Goal: Task Accomplishment & Management: Manage account settings

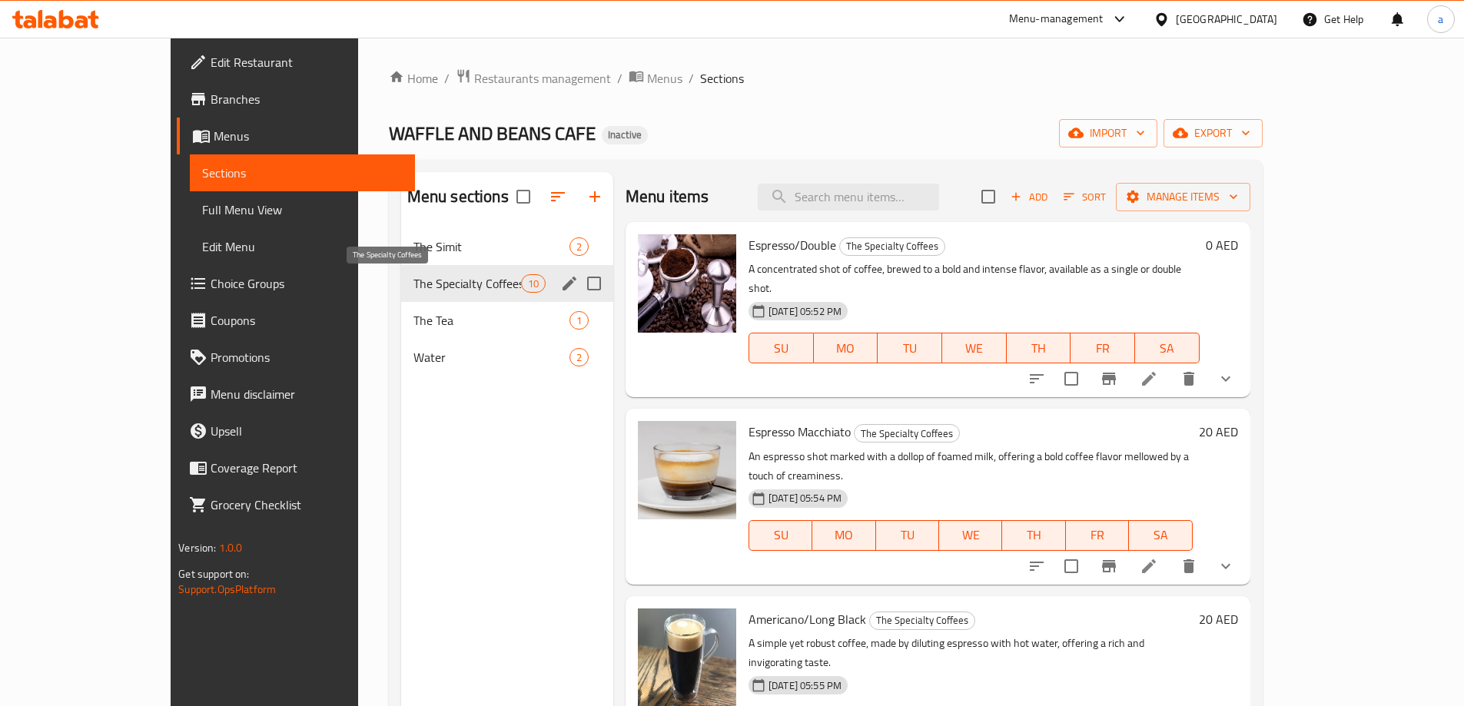
click at [413, 278] on span "The Specialty Coffees" at bounding box center [467, 283] width 108 height 18
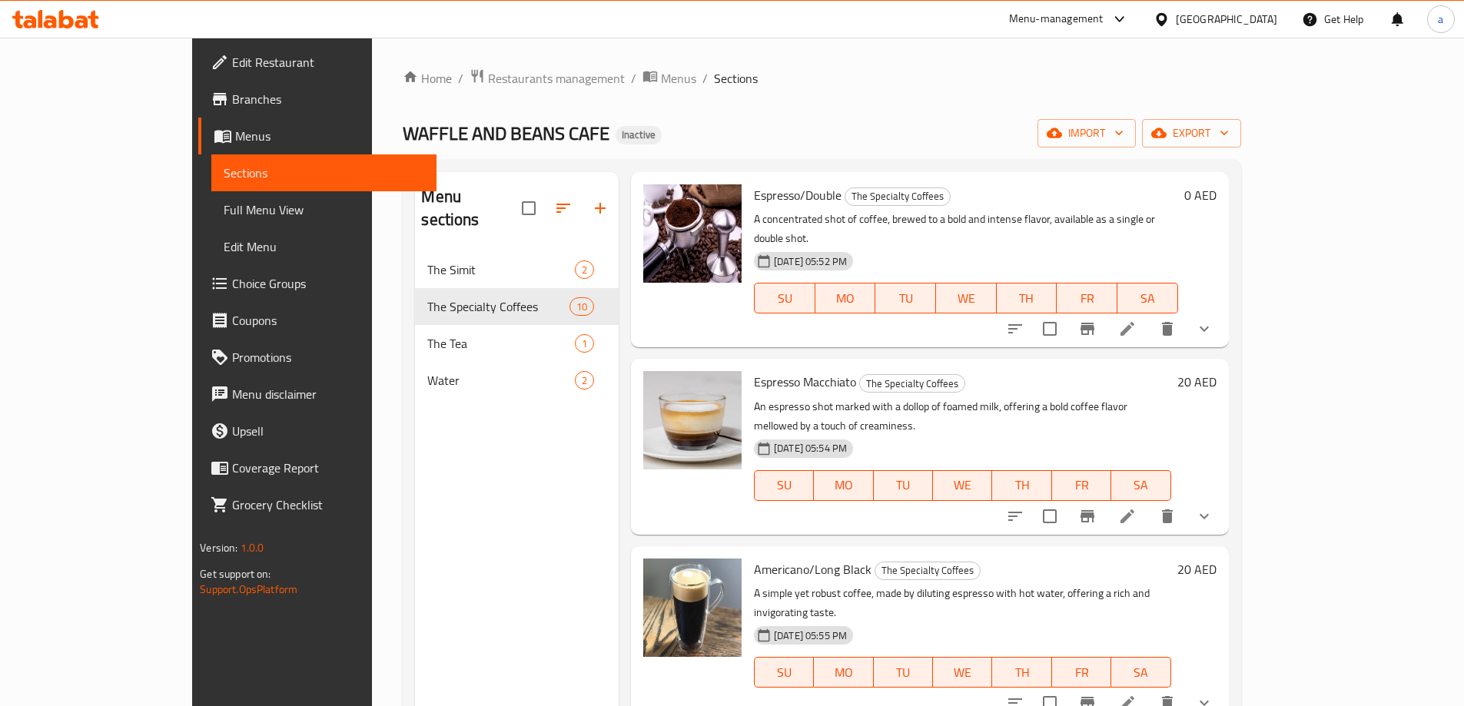
scroll to position [77, 0]
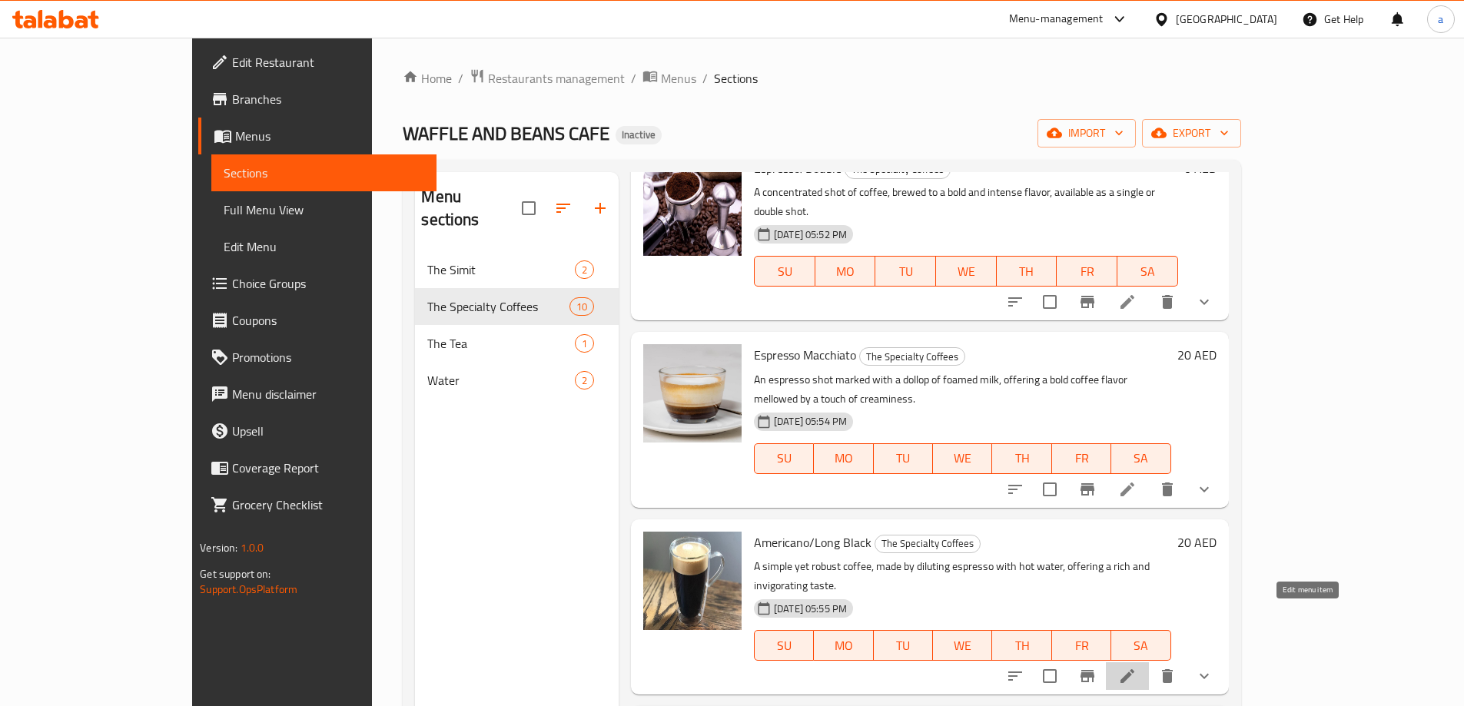
click at [1136, 667] on icon at bounding box center [1127, 676] width 18 height 18
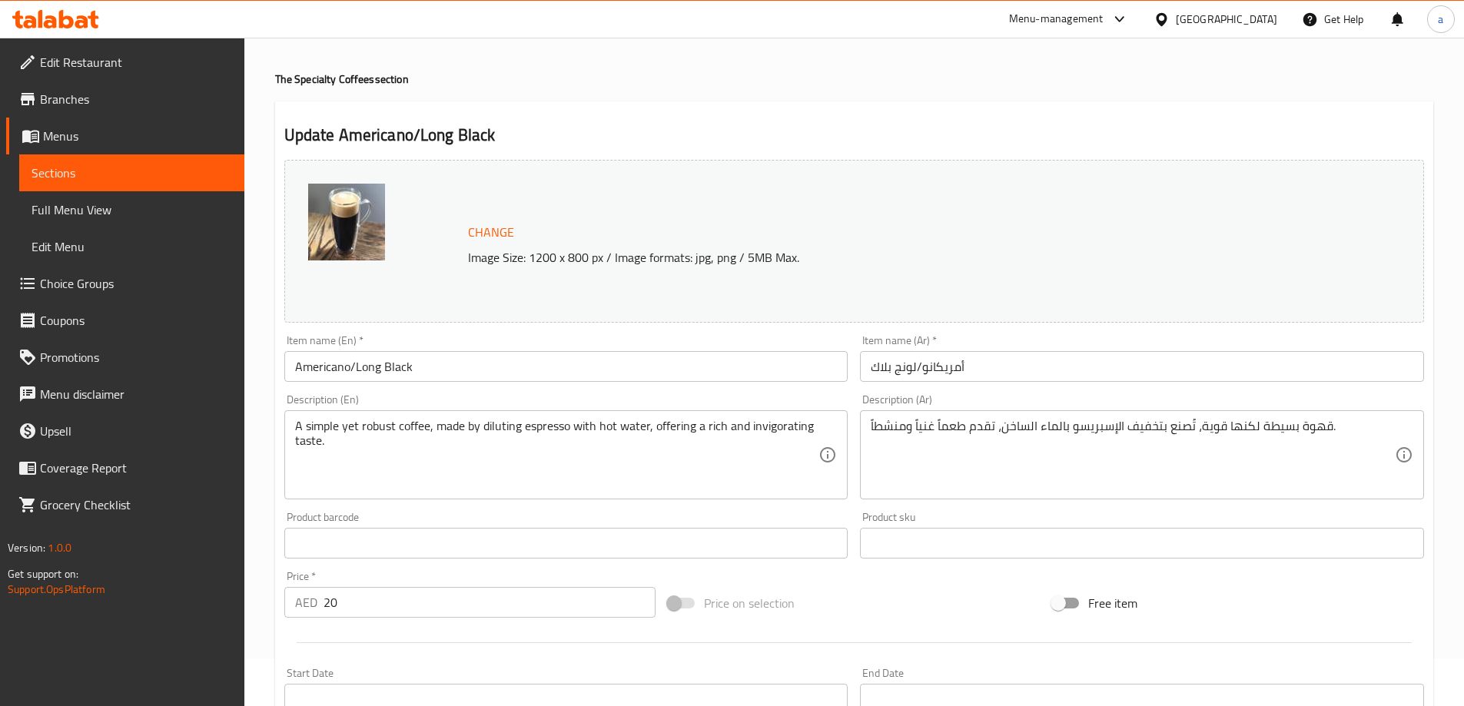
scroll to position [490, 0]
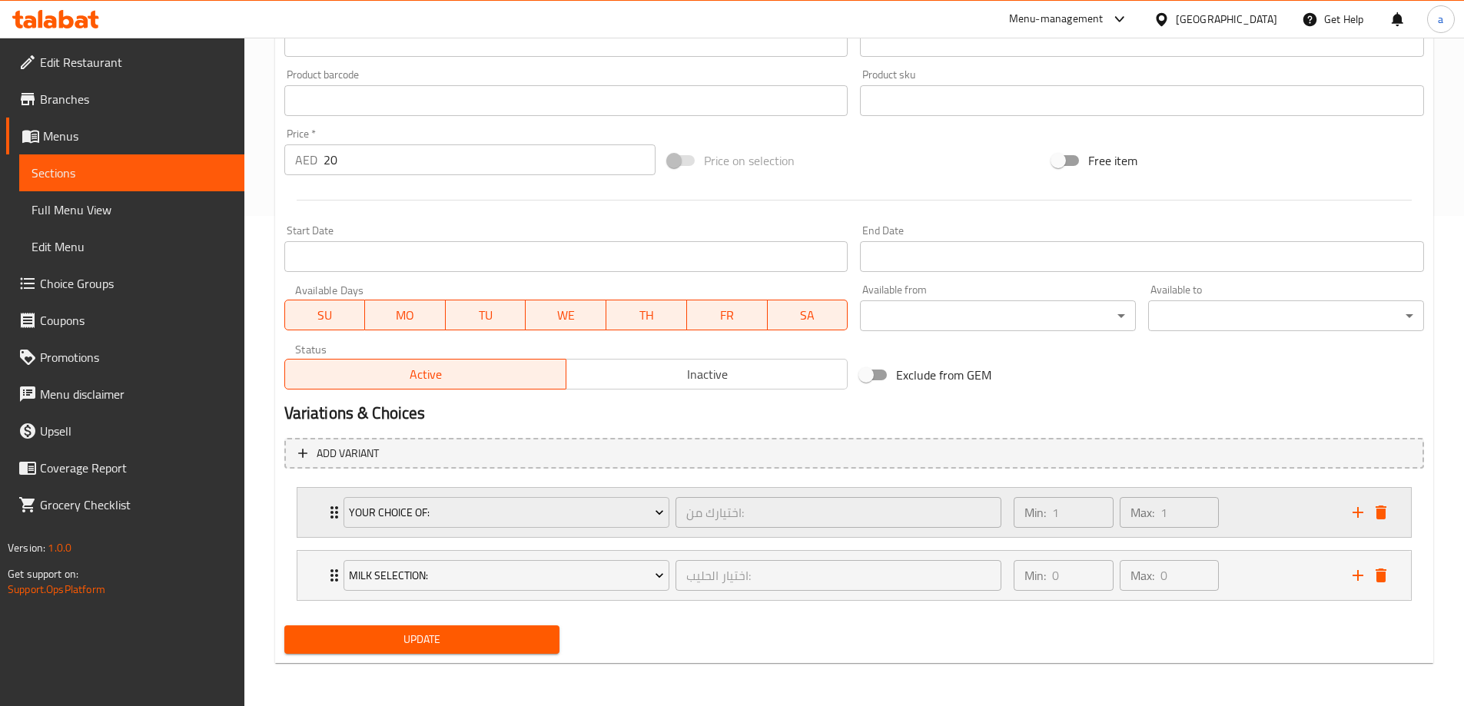
click at [1238, 509] on div "Min: 1 ​ Max: 1 ​" at bounding box center [1173, 512] width 338 height 49
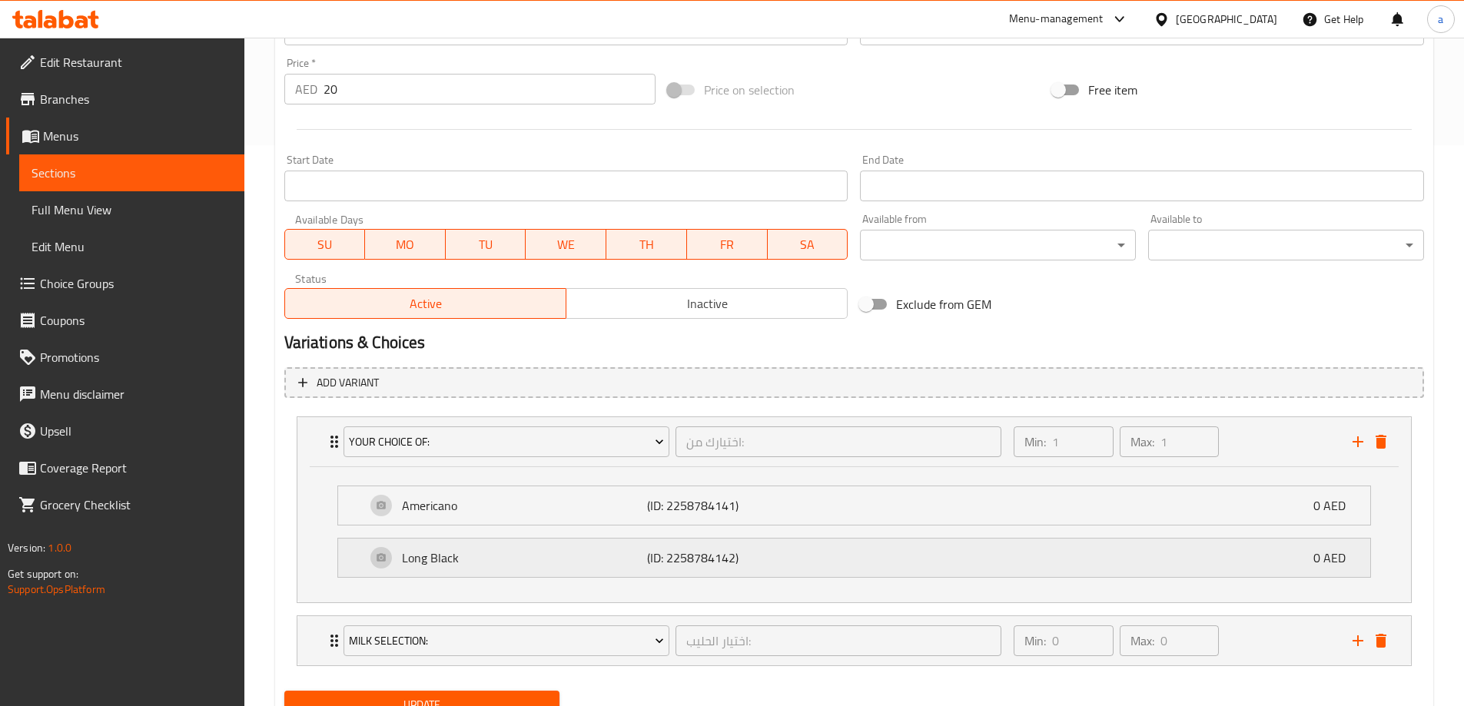
scroll to position [626, 0]
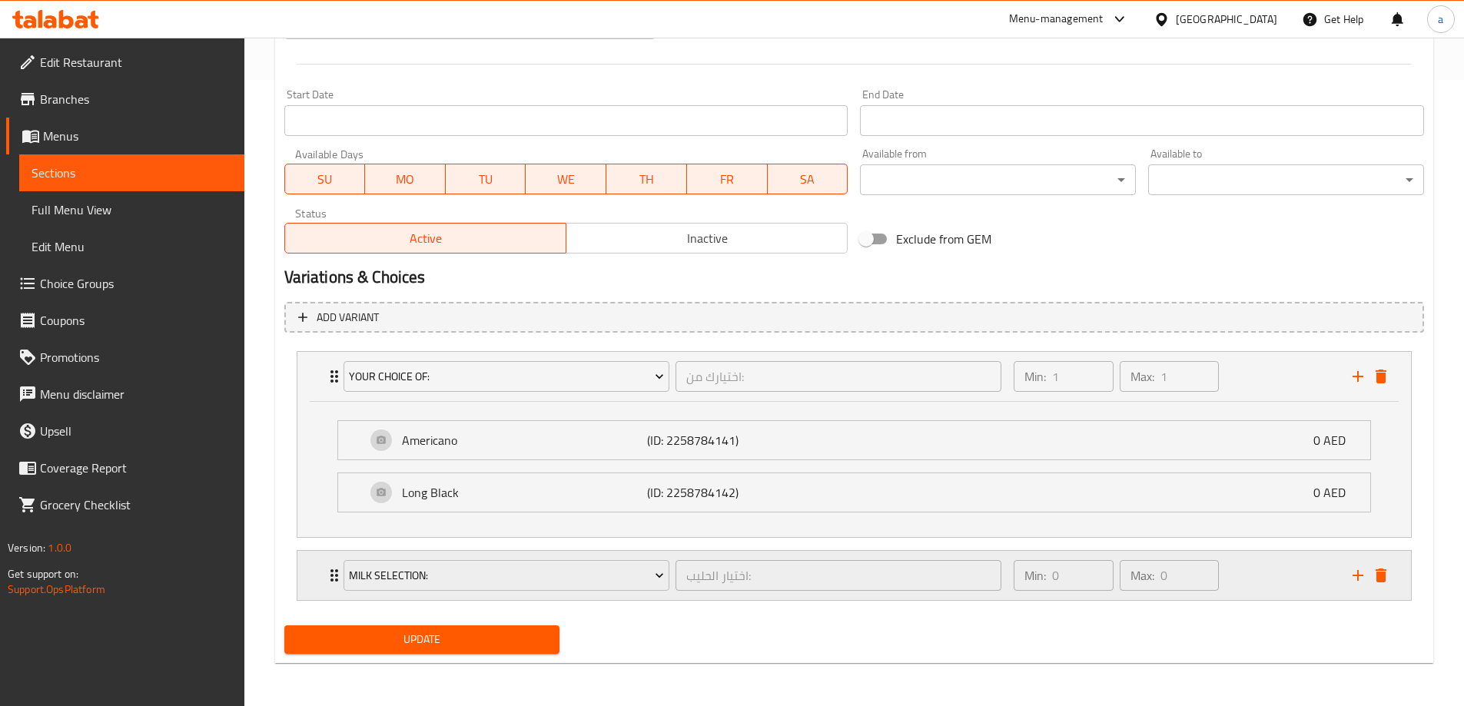
click at [1248, 599] on div "Min: 0 ​ Max: 0 ​" at bounding box center [1173, 575] width 338 height 49
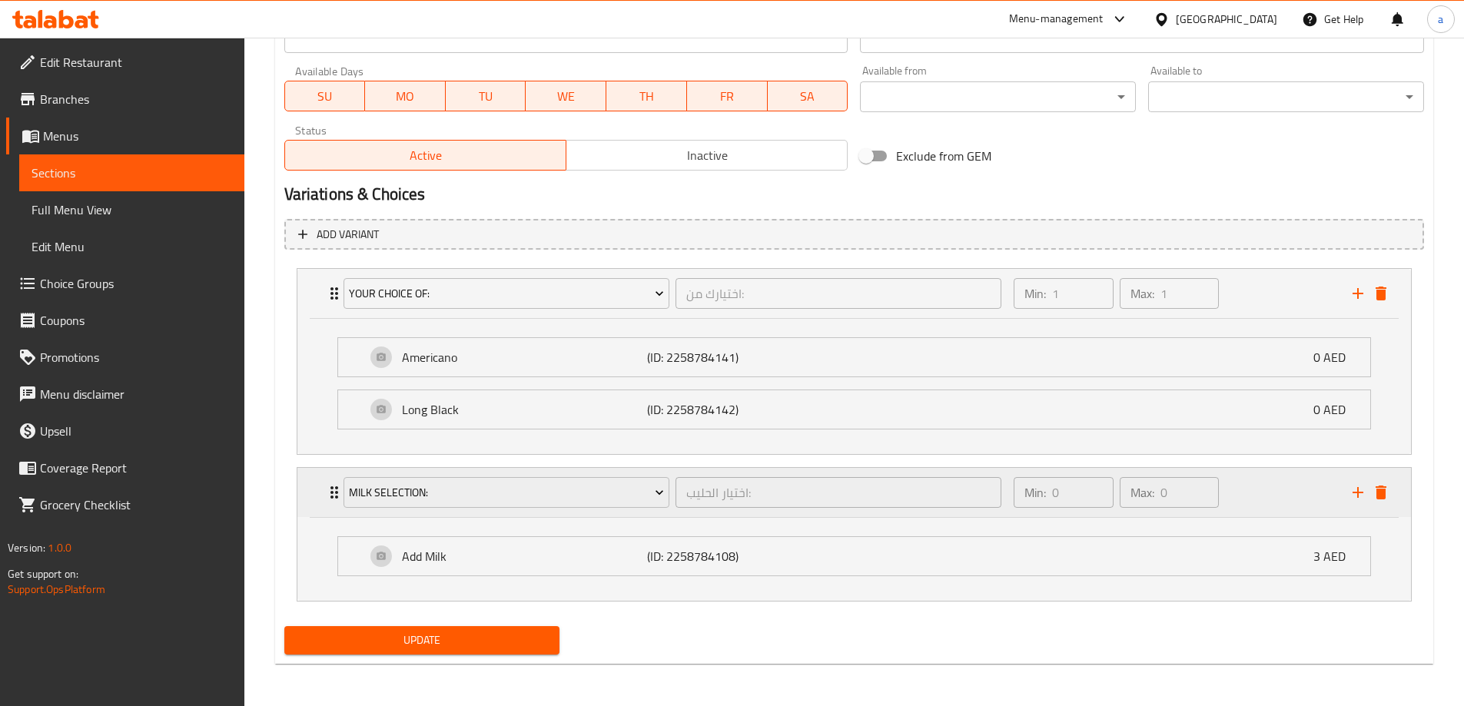
scroll to position [710, 0]
click at [883, 418] on div "Long Black (ID: 2258784142) 0 AED" at bounding box center [859, 409] width 986 height 38
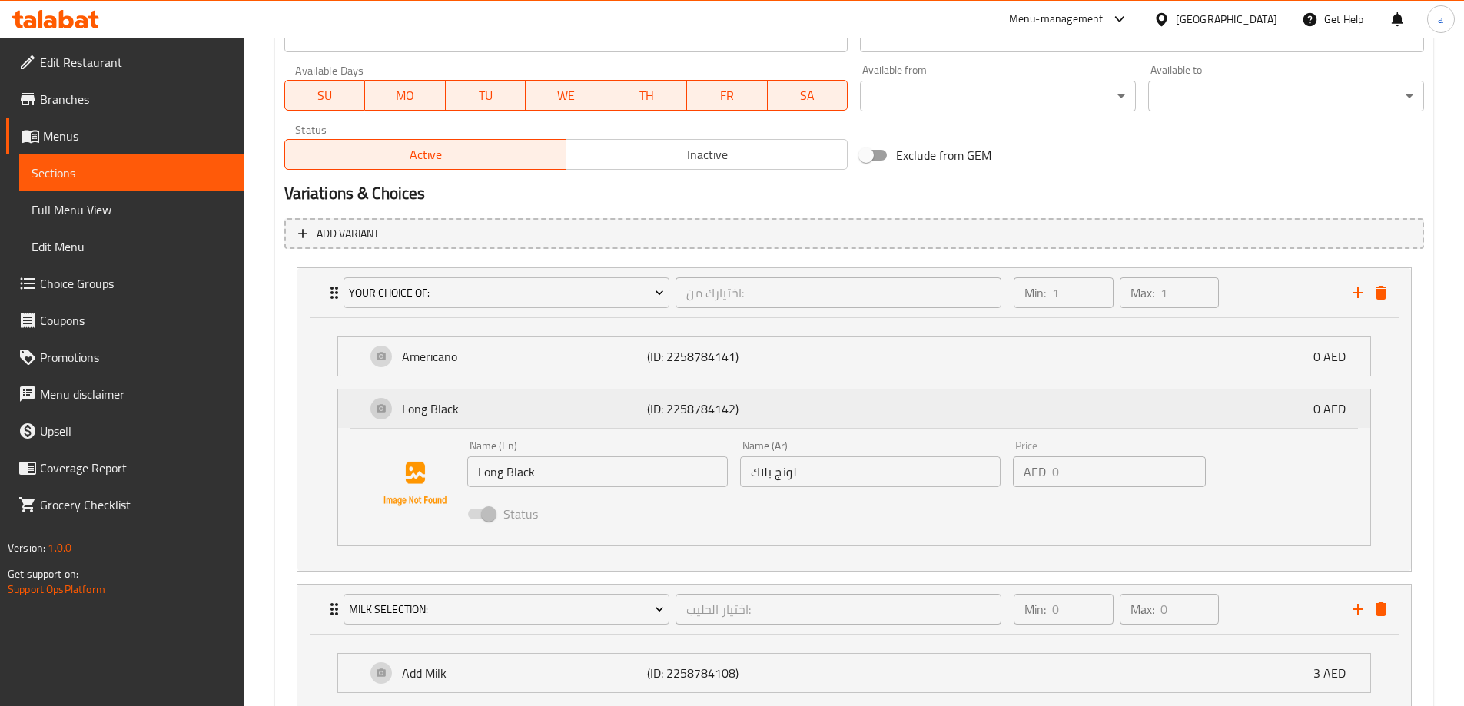
click at [883, 417] on div "Long Black (ID: 2258784142) 0 AED" at bounding box center [859, 409] width 986 height 38
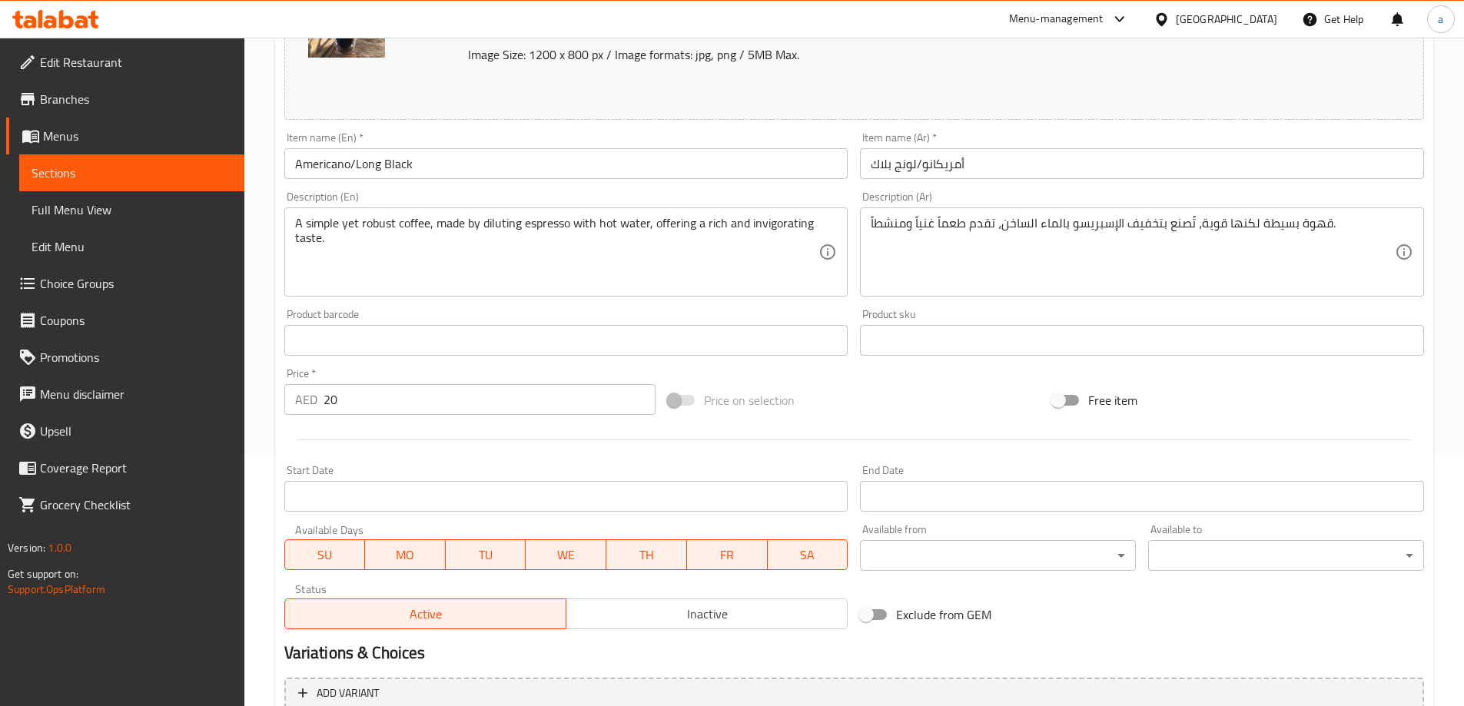
scroll to position [249, 0]
click at [72, 114] on link "Branches" at bounding box center [125, 99] width 238 height 37
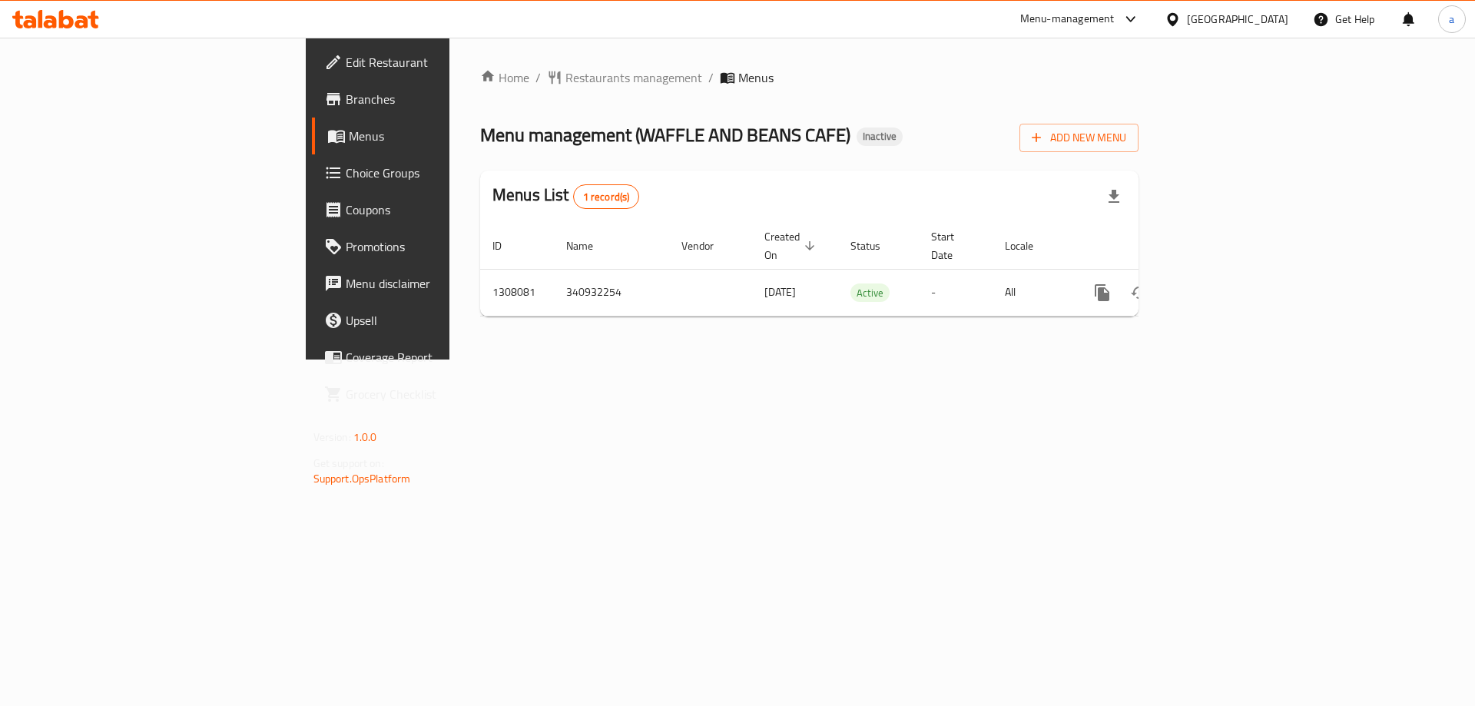
click at [1139, 115] on div "Home / Restaurants management / Menus Menu management ( WAFFLE AND BEANS CAFE )…" at bounding box center [809, 198] width 658 height 260
click at [1139, 148] on button "Add New Menu" at bounding box center [1079, 138] width 119 height 28
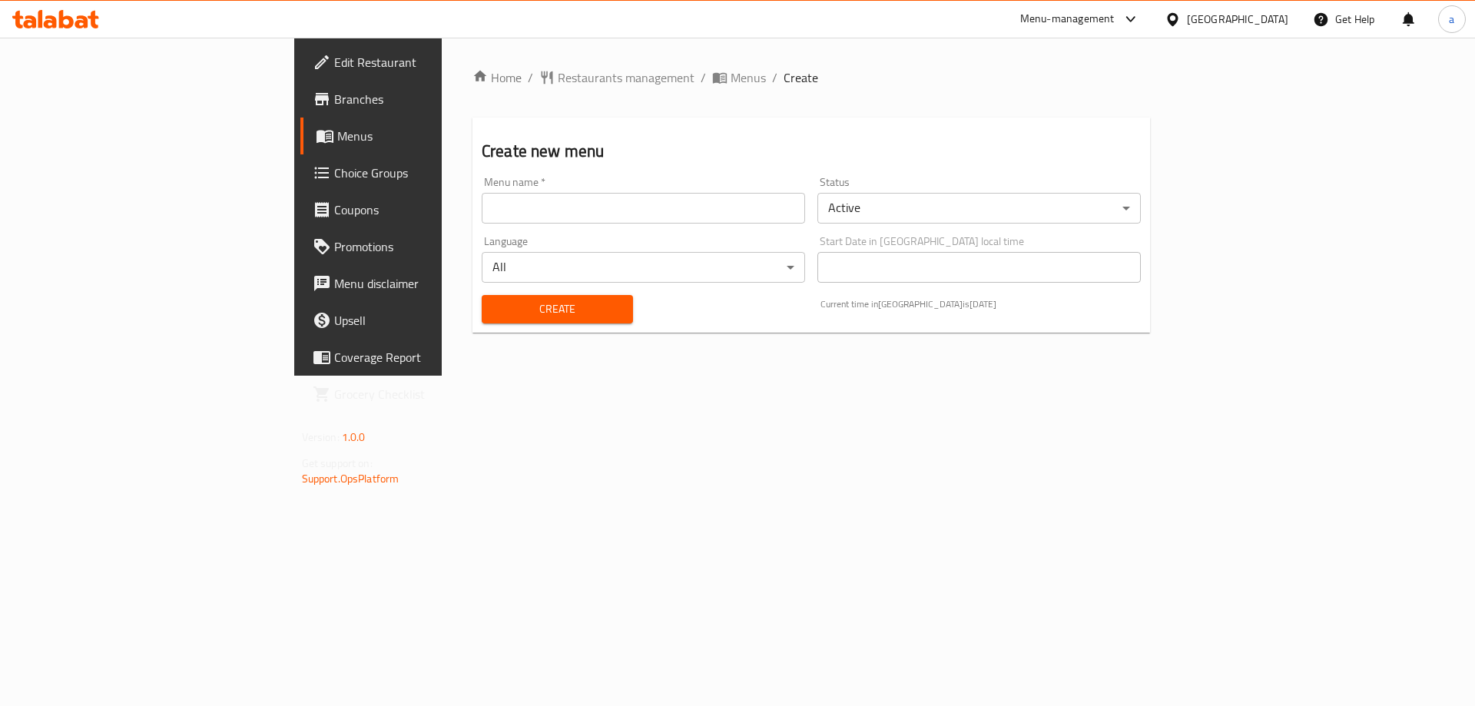
click at [572, 211] on input "text" at bounding box center [643, 208] width 323 height 31
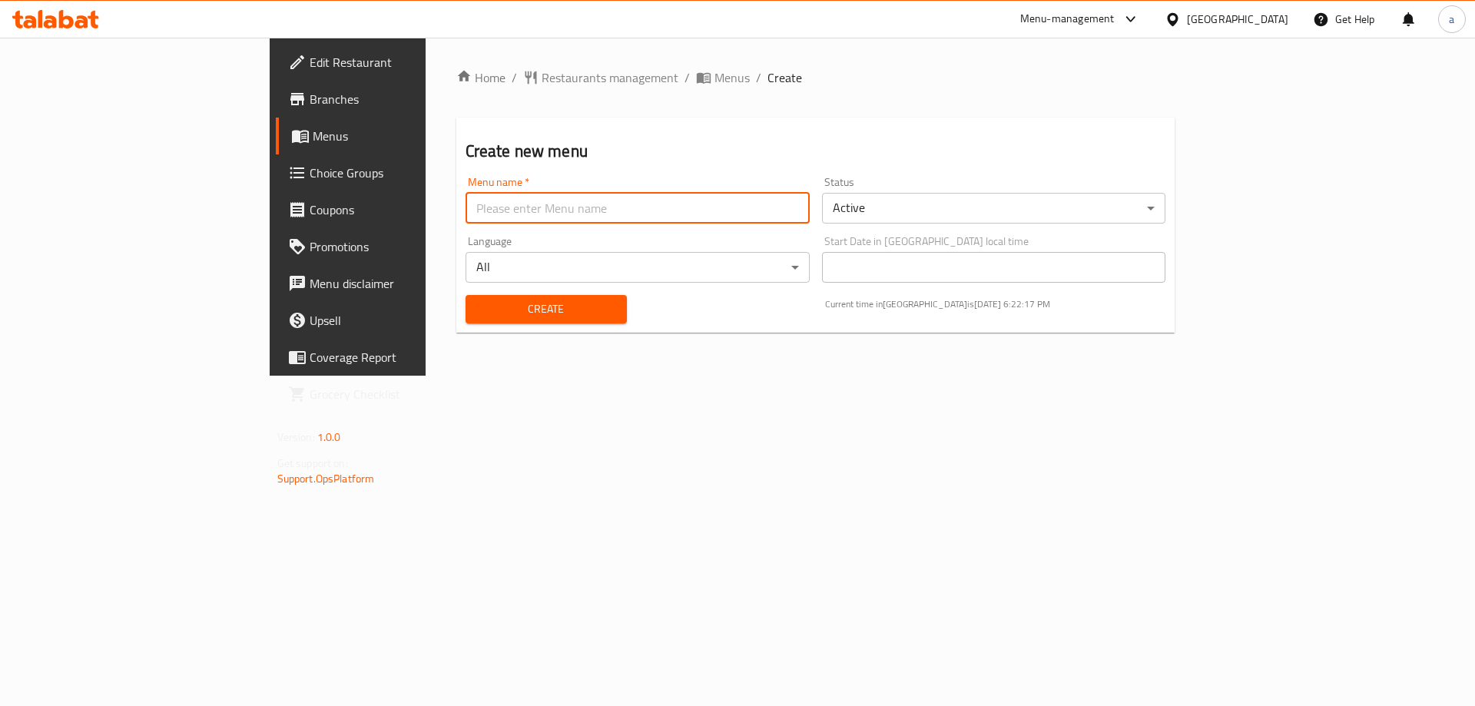
type input "Menu"
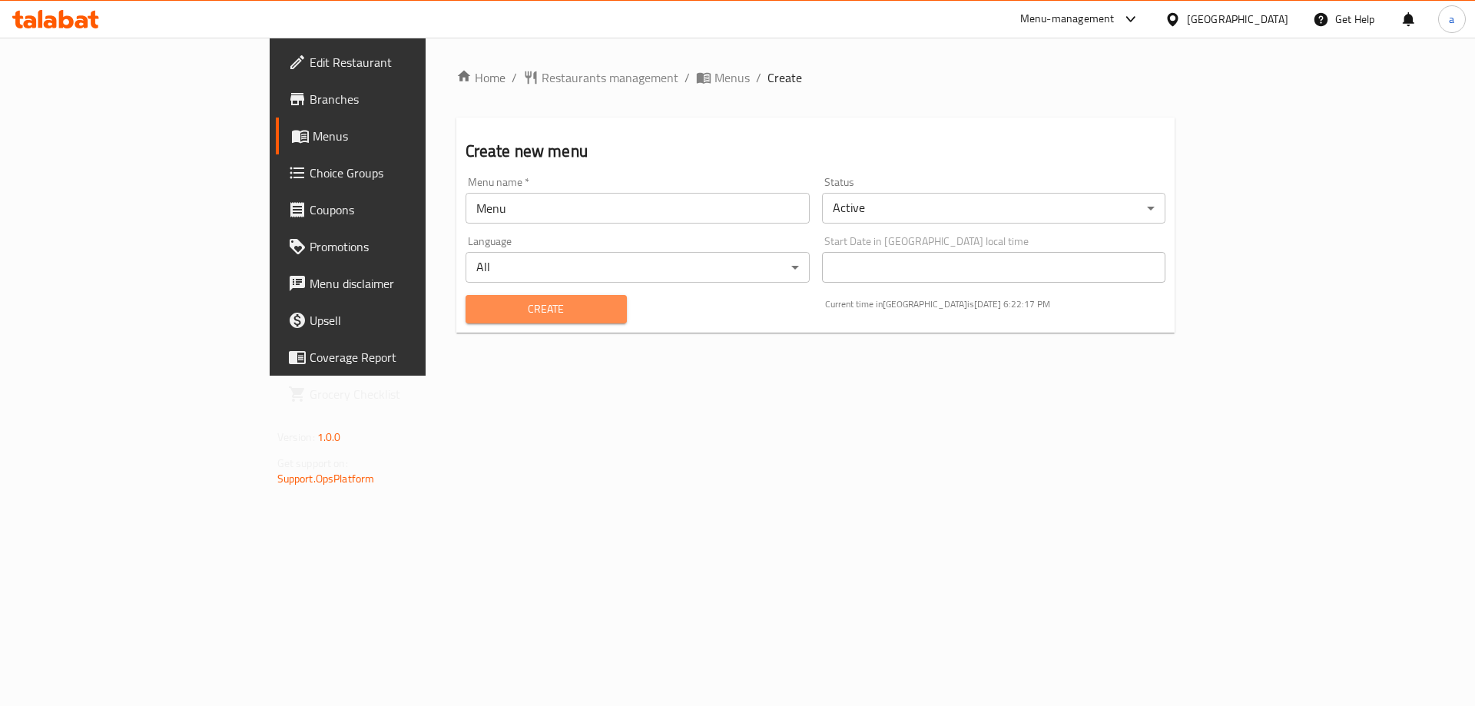
click at [478, 313] on span "Create" at bounding box center [546, 309] width 137 height 19
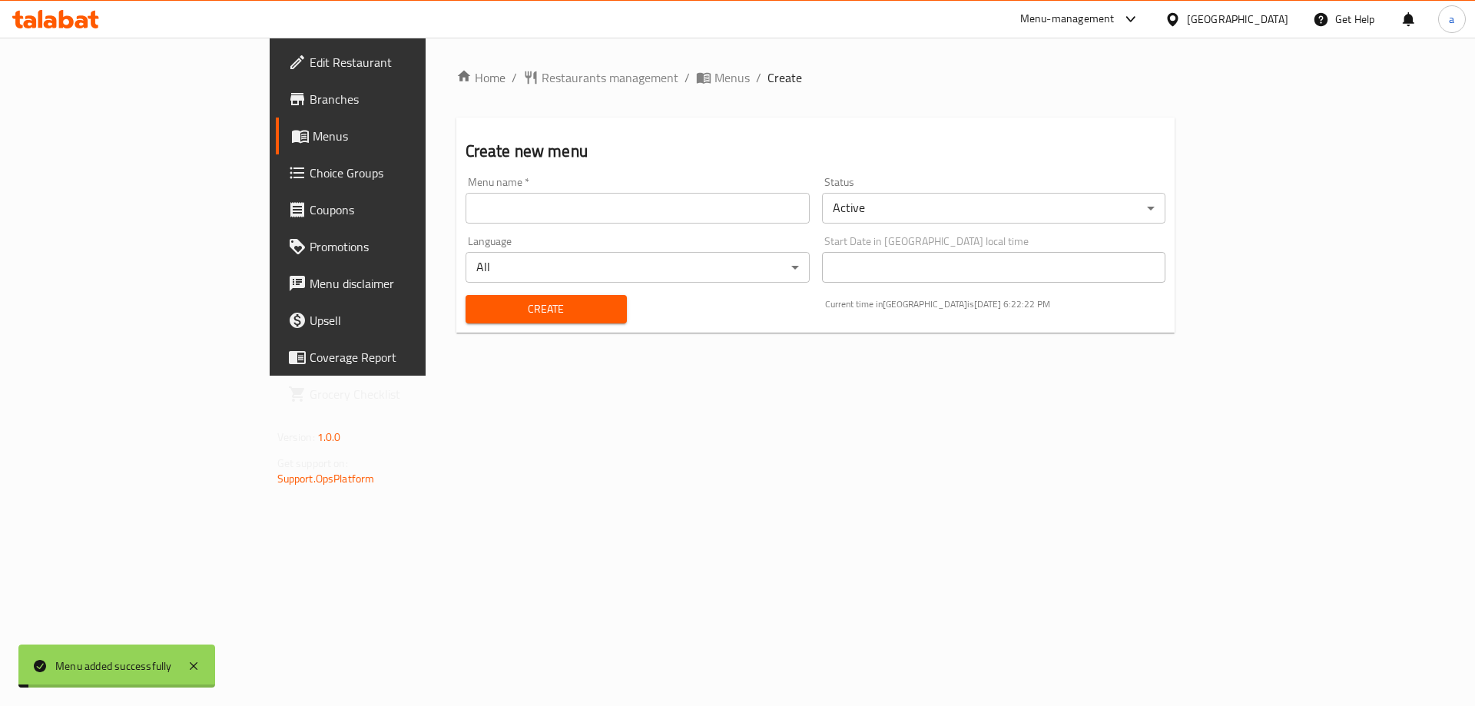
click at [313, 141] on span "Menus" at bounding box center [408, 136] width 191 height 18
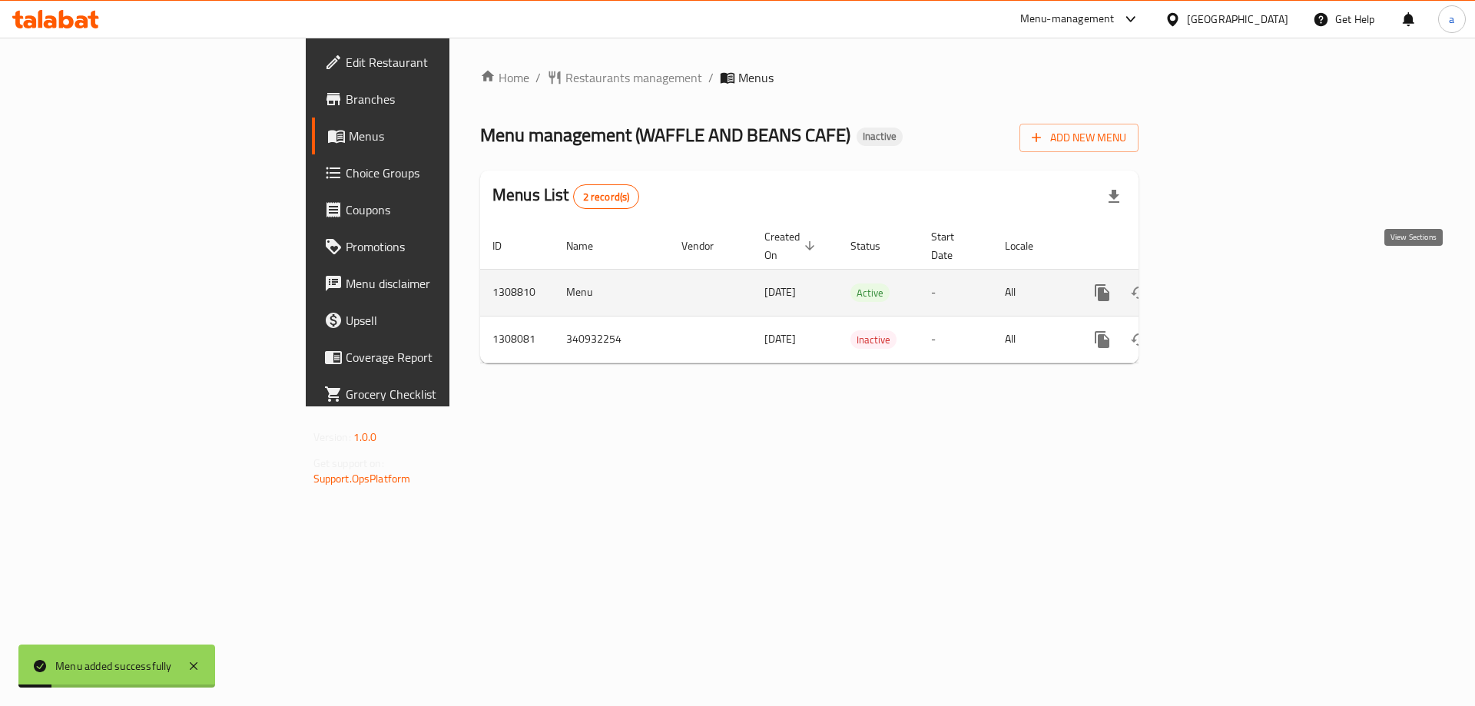
click at [1222, 284] on icon "enhanced table" at bounding box center [1213, 293] width 18 height 18
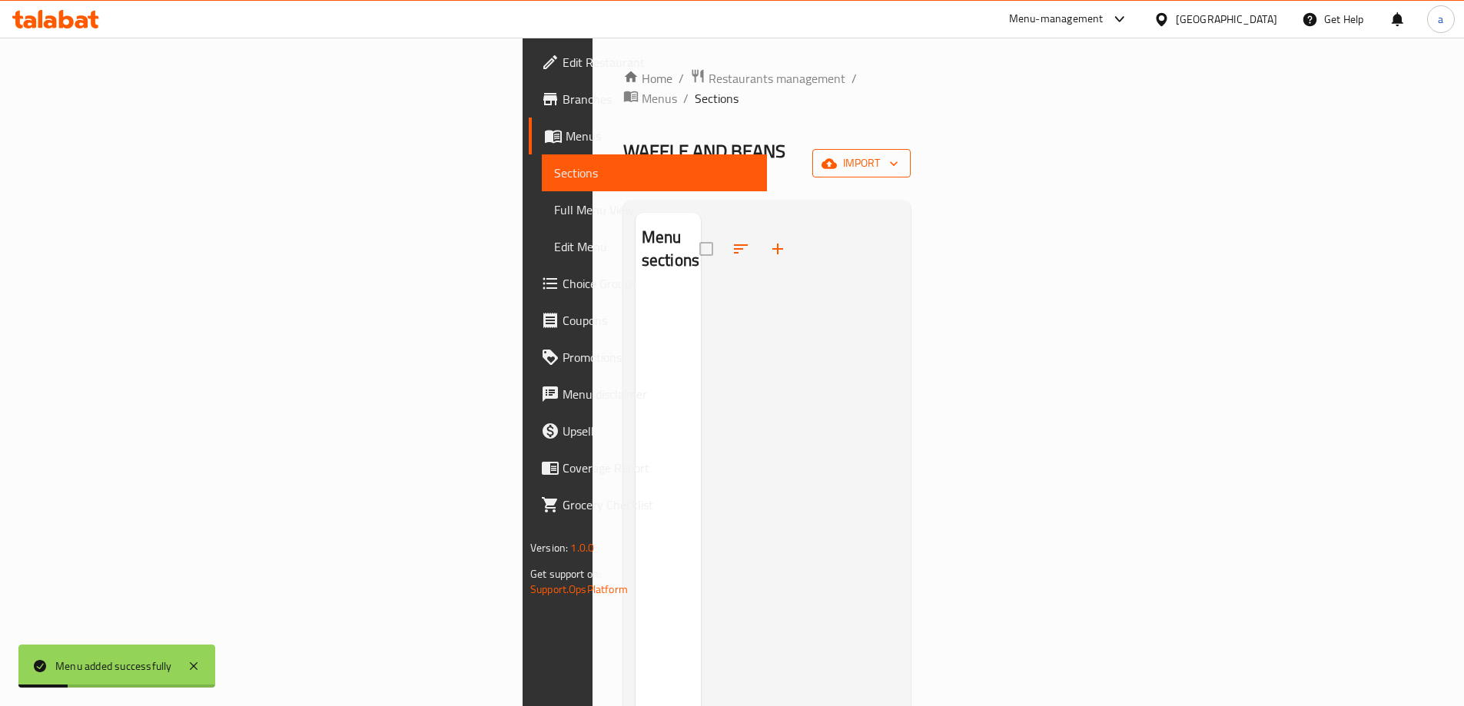
click at [898, 154] on span "import" at bounding box center [861, 163] width 74 height 19
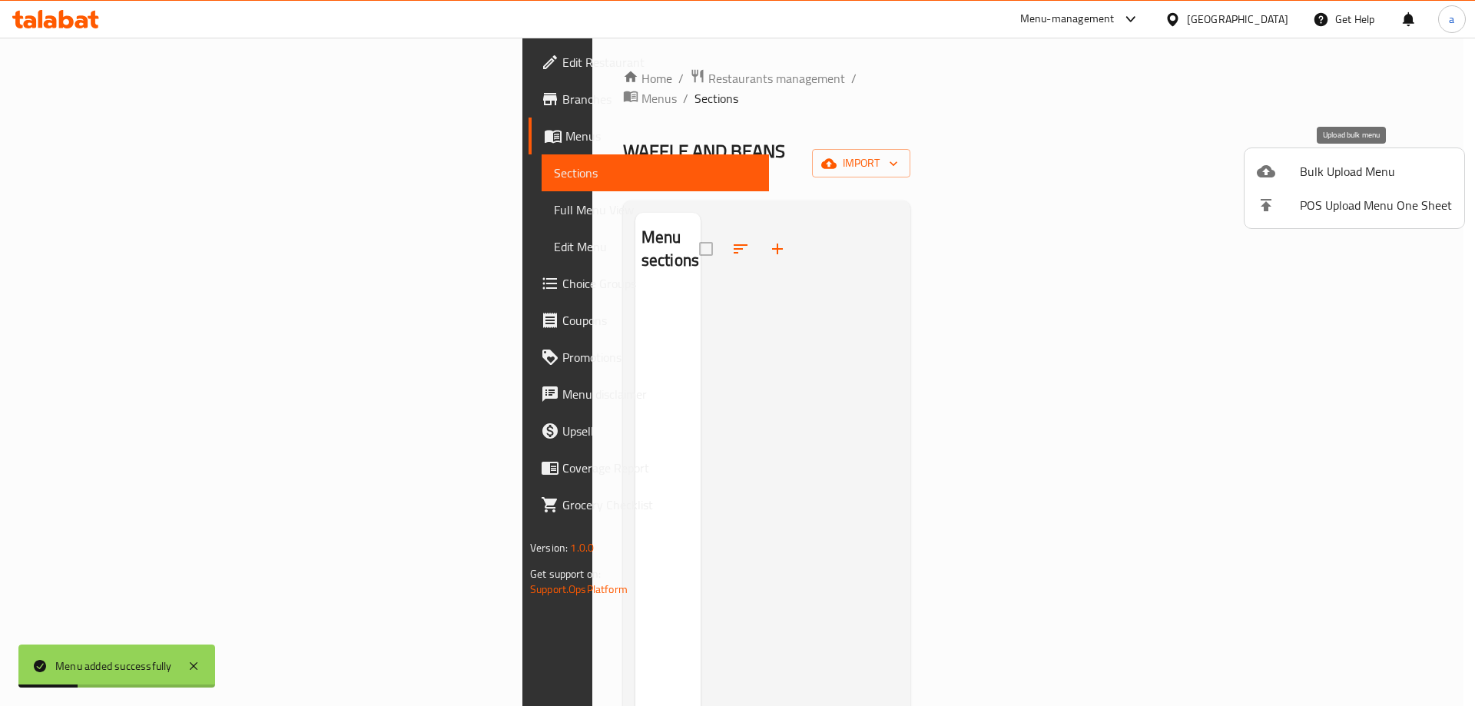
click at [1325, 169] on span "Bulk Upload Menu" at bounding box center [1376, 171] width 152 height 18
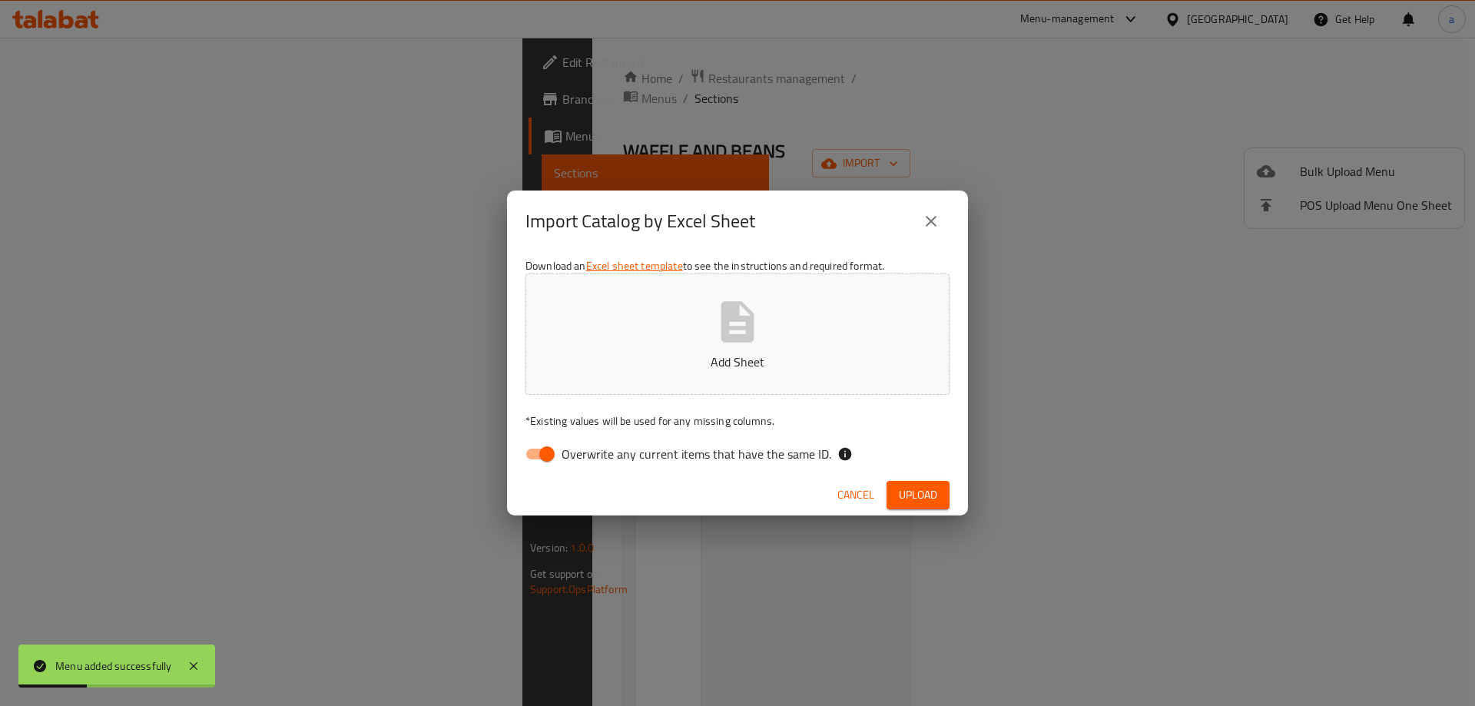
click at [859, 337] on button "Add Sheet" at bounding box center [738, 334] width 424 height 121
click at [541, 448] on input "Overwrite any current items that have the same ID." at bounding box center [547, 453] width 88 height 29
checkbox input "false"
click at [927, 486] on span "Upload" at bounding box center [918, 495] width 38 height 19
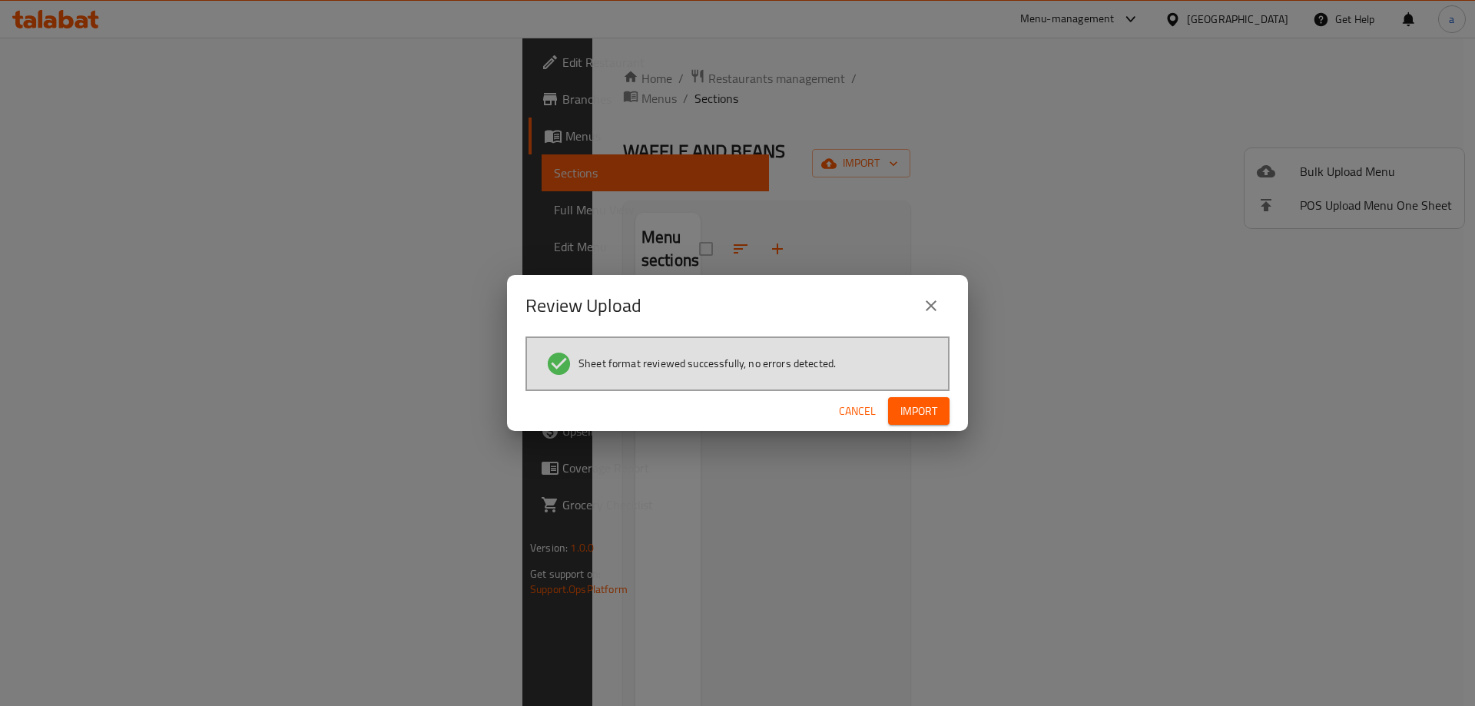
click at [902, 416] on span "Import" at bounding box center [918, 411] width 37 height 19
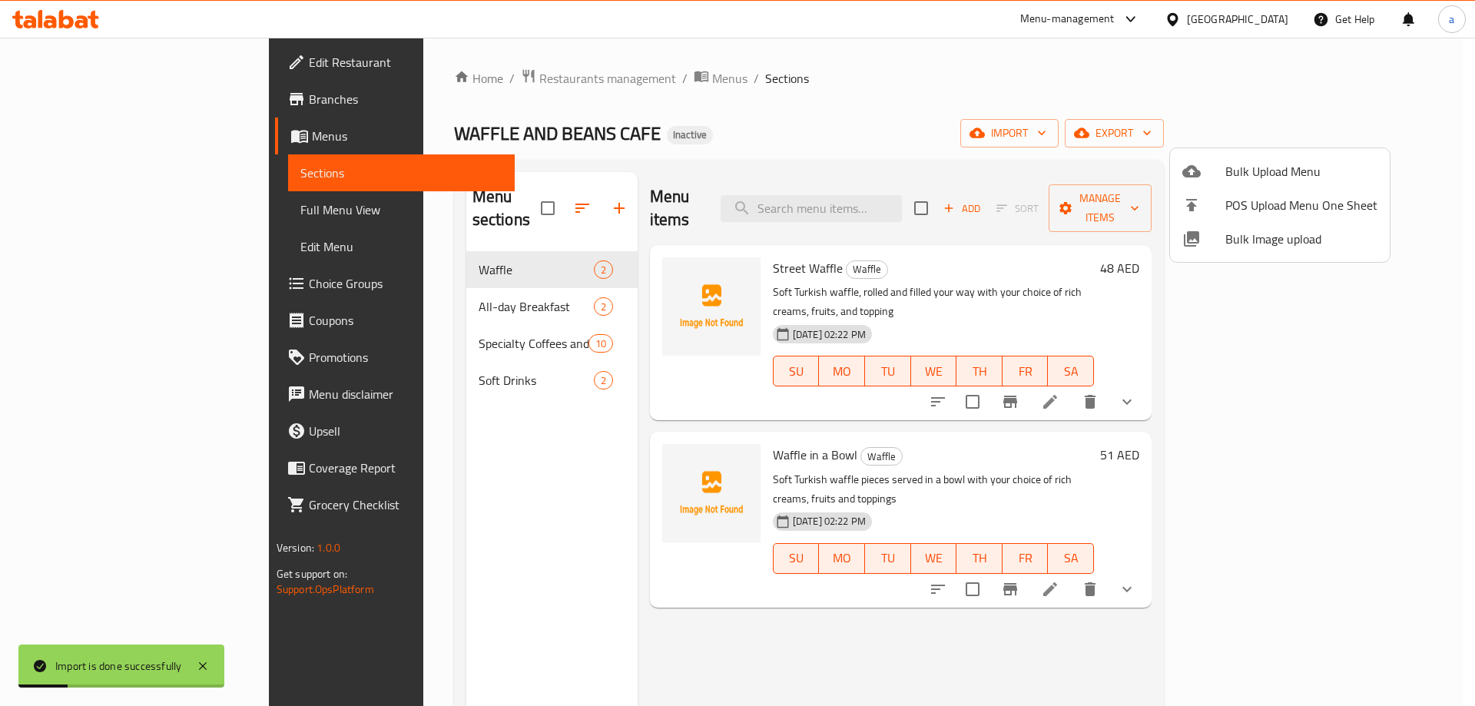
click at [88, 210] on div at bounding box center [737, 353] width 1475 height 706
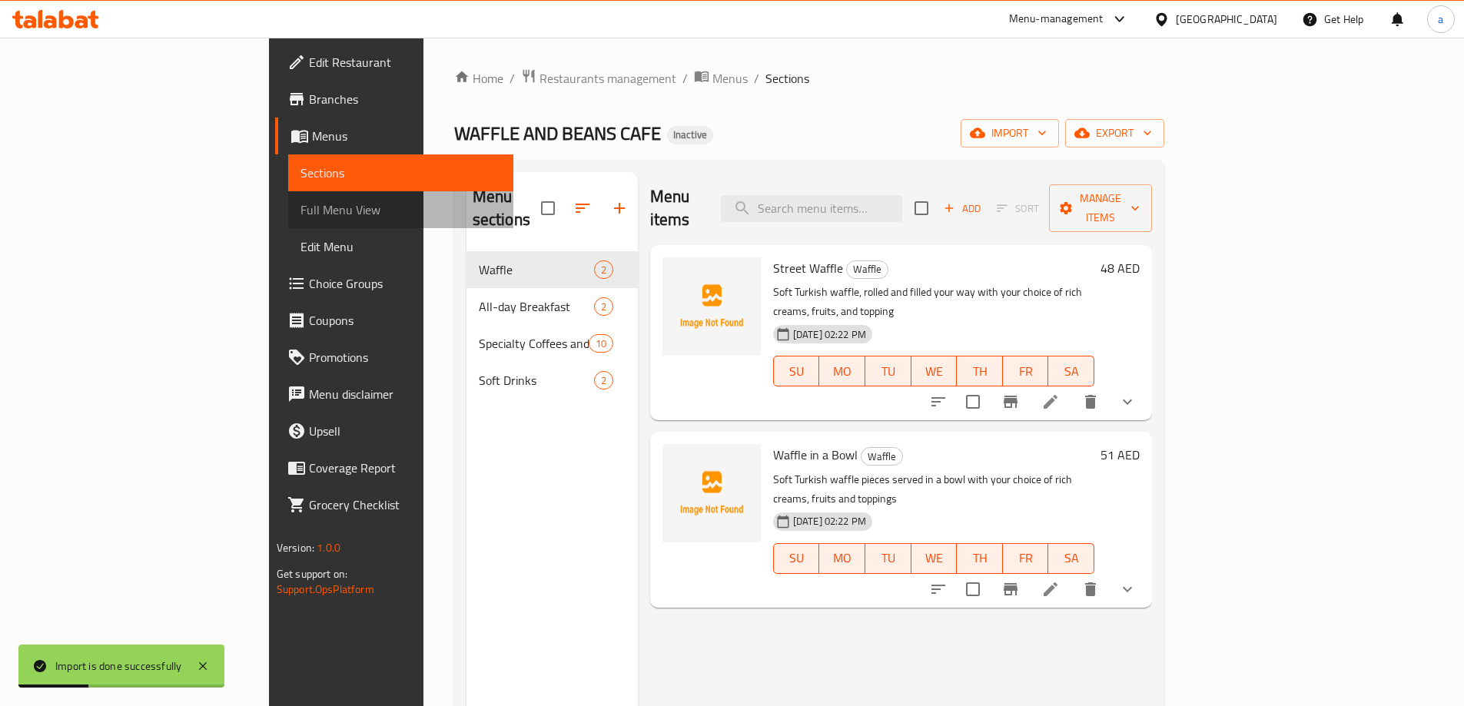
click at [300, 210] on span "Full Menu View" at bounding box center [400, 210] width 201 height 18
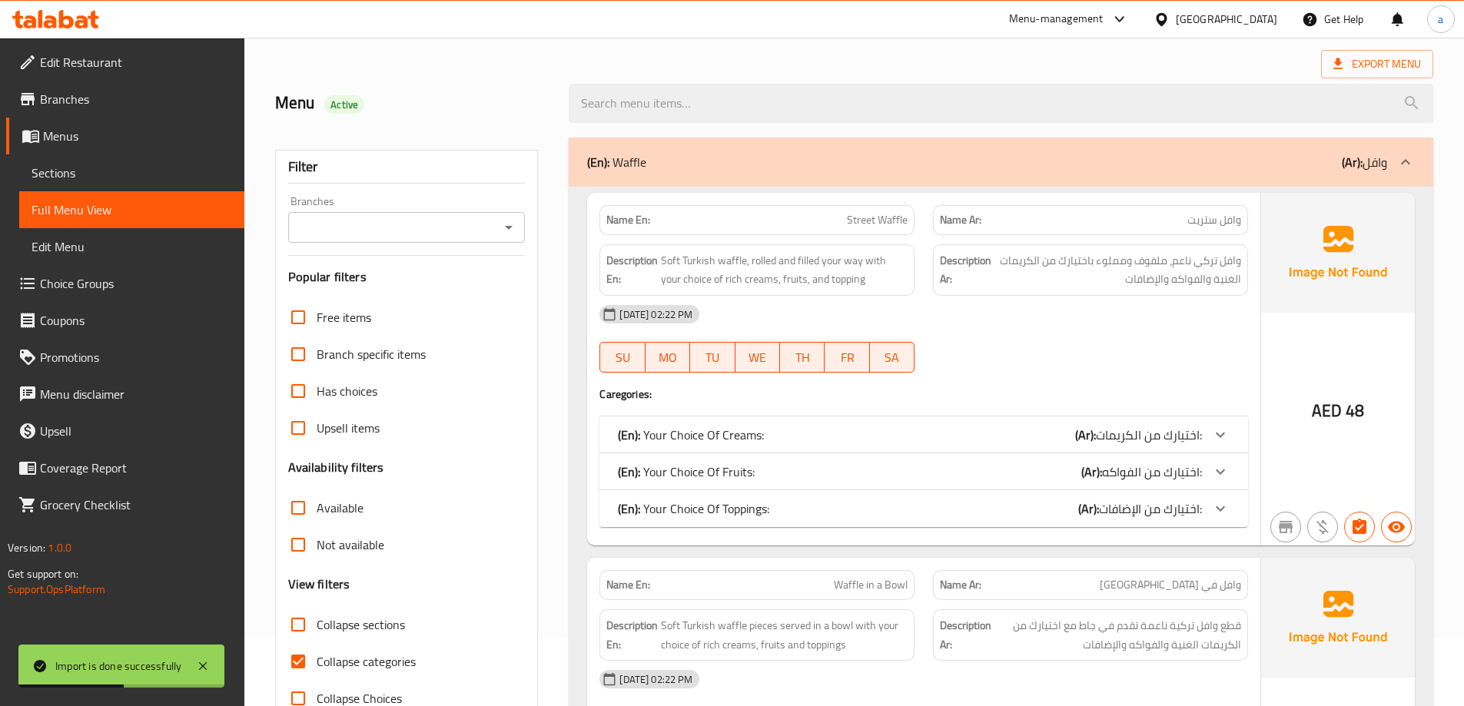
scroll to position [154, 0]
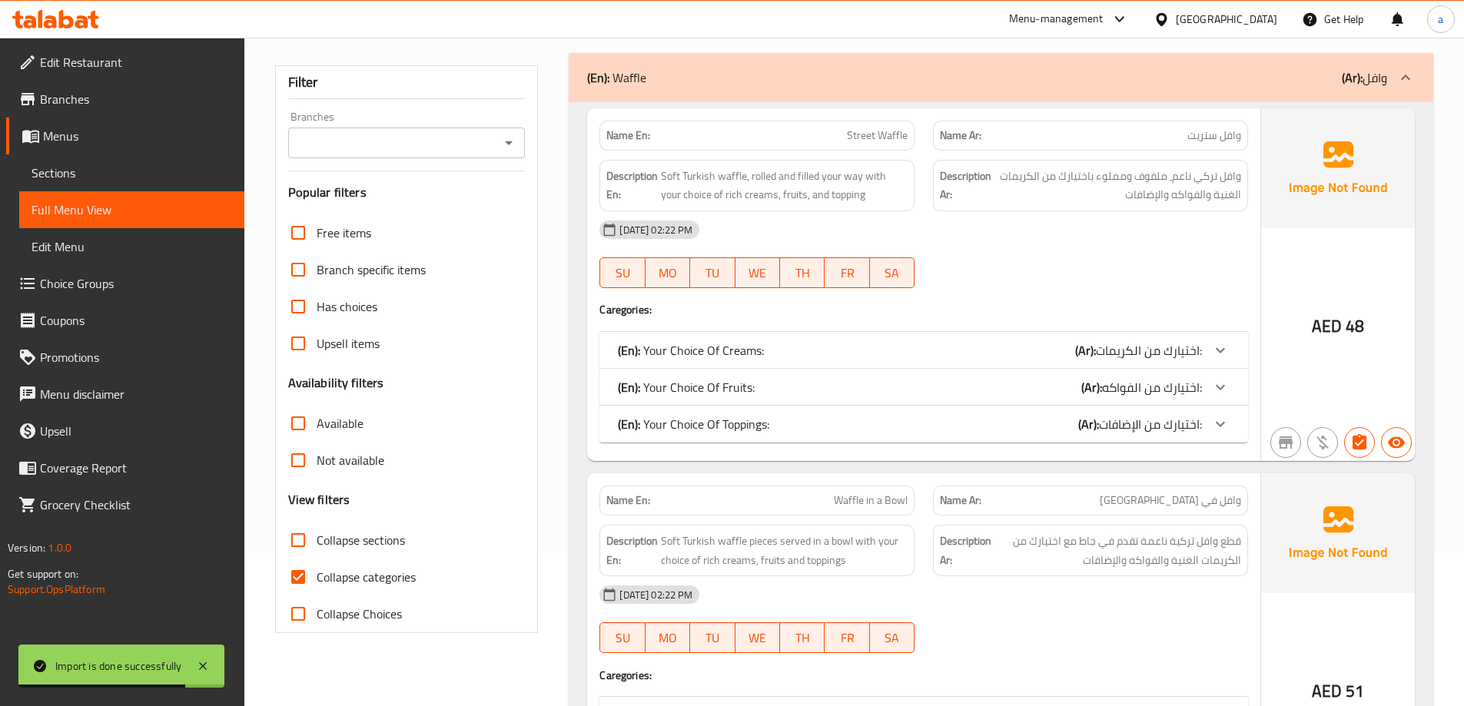
click at [330, 575] on span "Collapse categories" at bounding box center [366, 577] width 99 height 18
click at [317, 575] on input "Collapse categories" at bounding box center [298, 577] width 37 height 37
checkbox input "false"
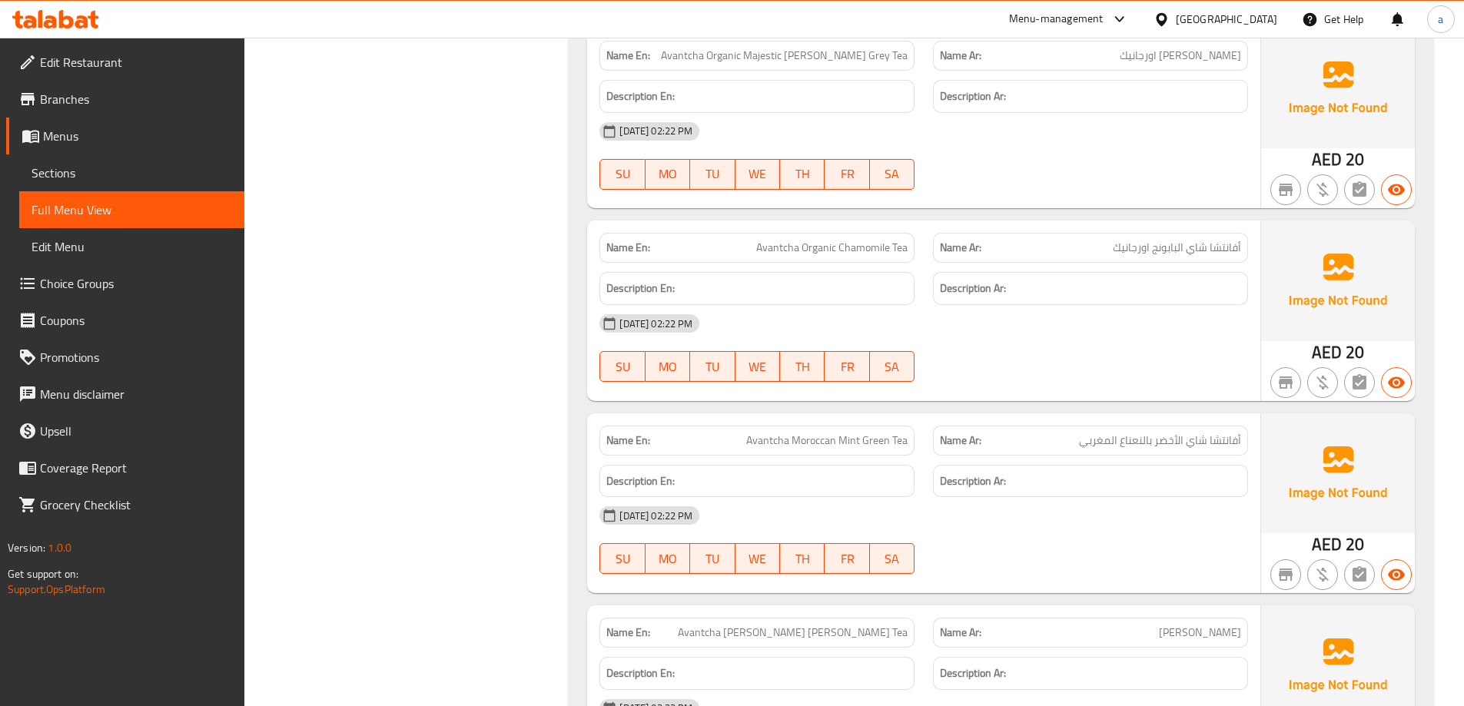
scroll to position [5121, 0]
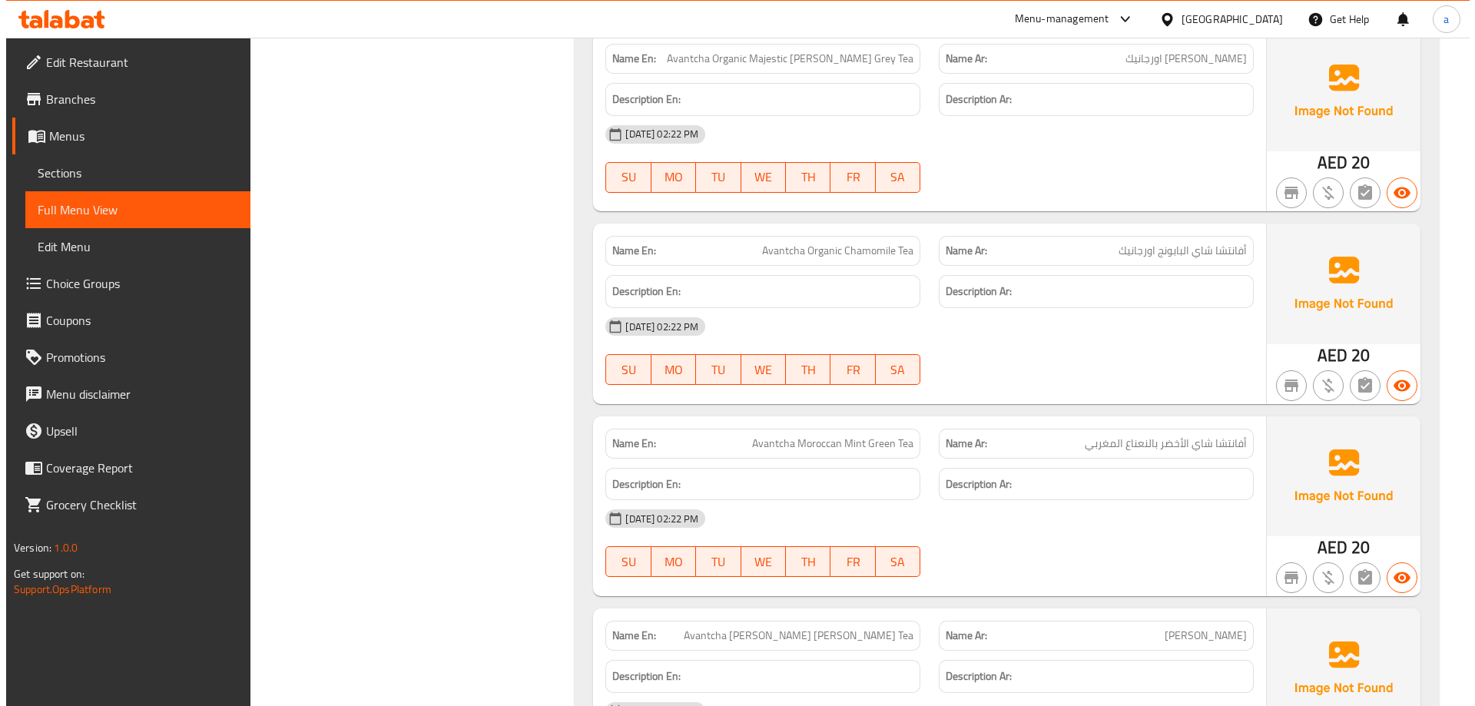
scroll to position [0, 0]
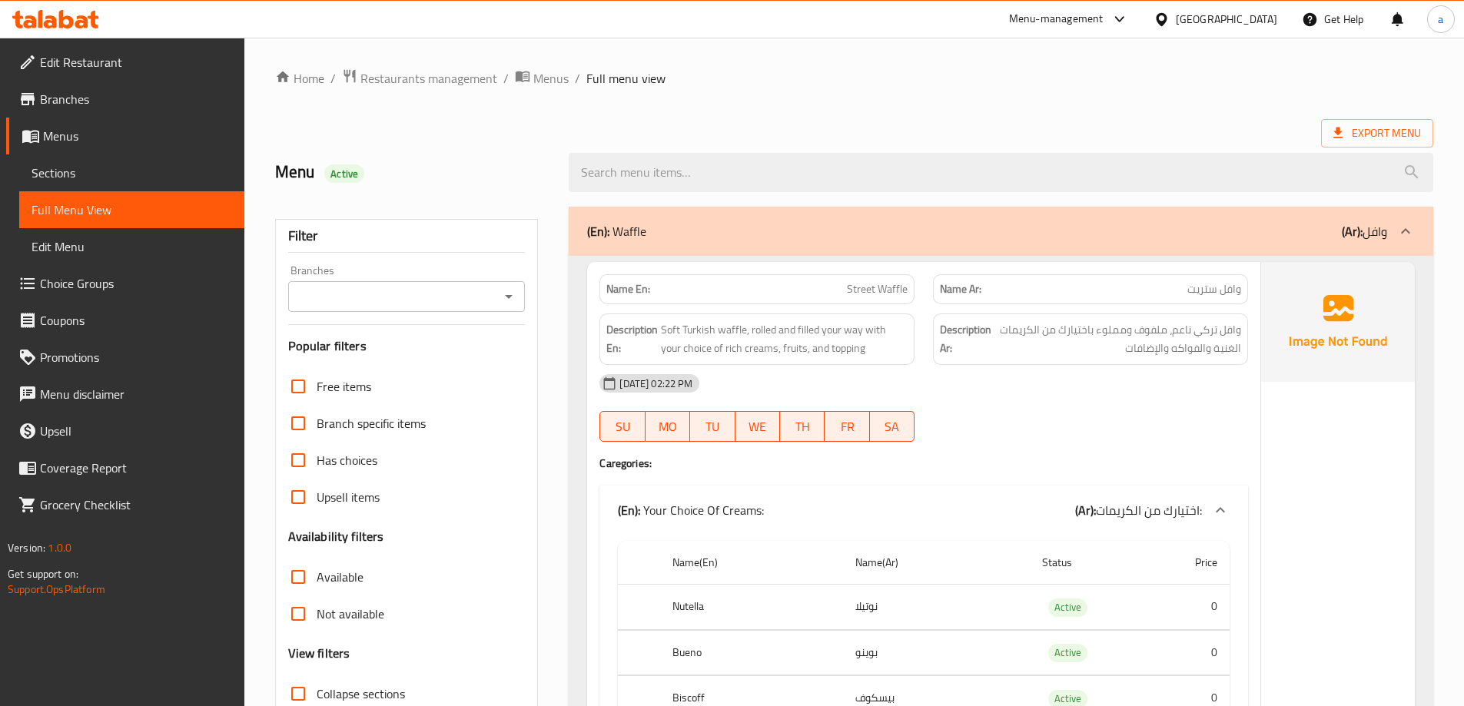
click at [825, 128] on div "Export Menu" at bounding box center [854, 133] width 1158 height 28
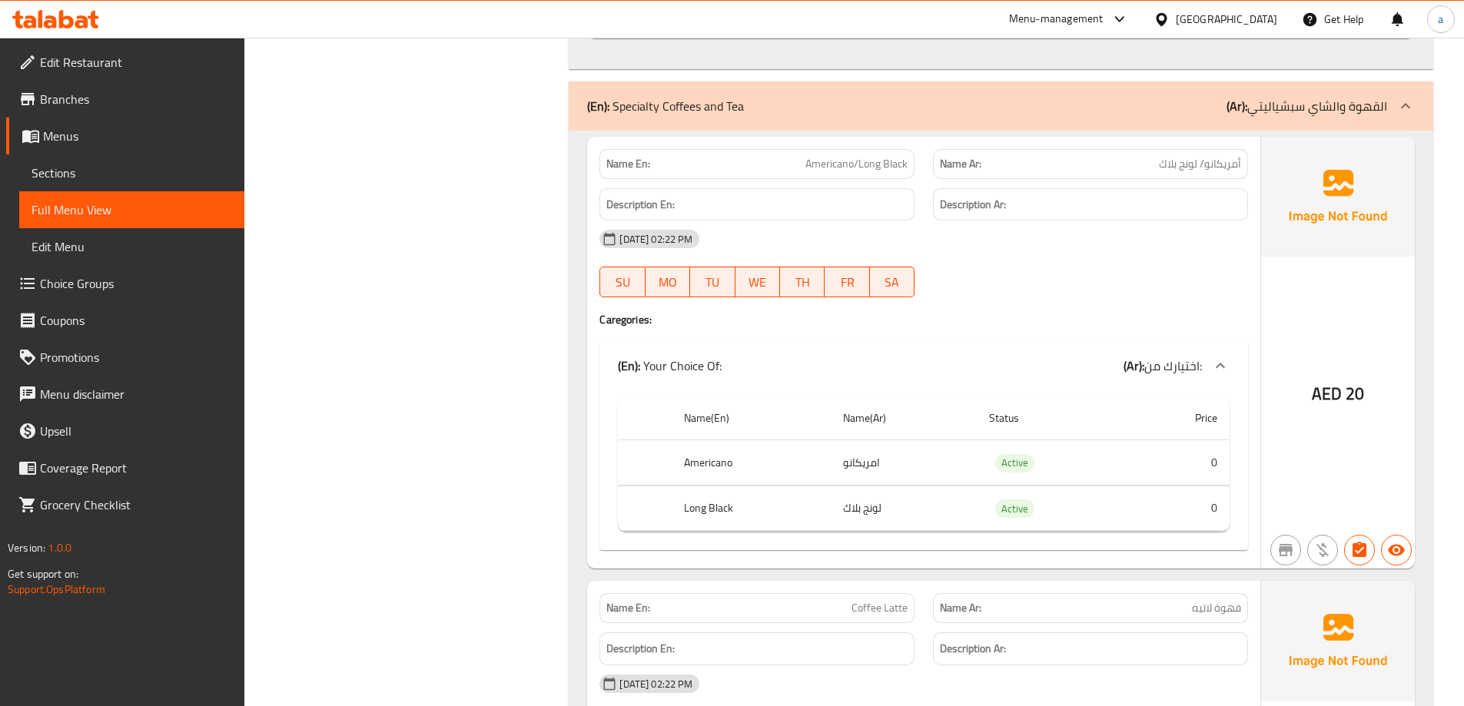
scroll to position [3584, 0]
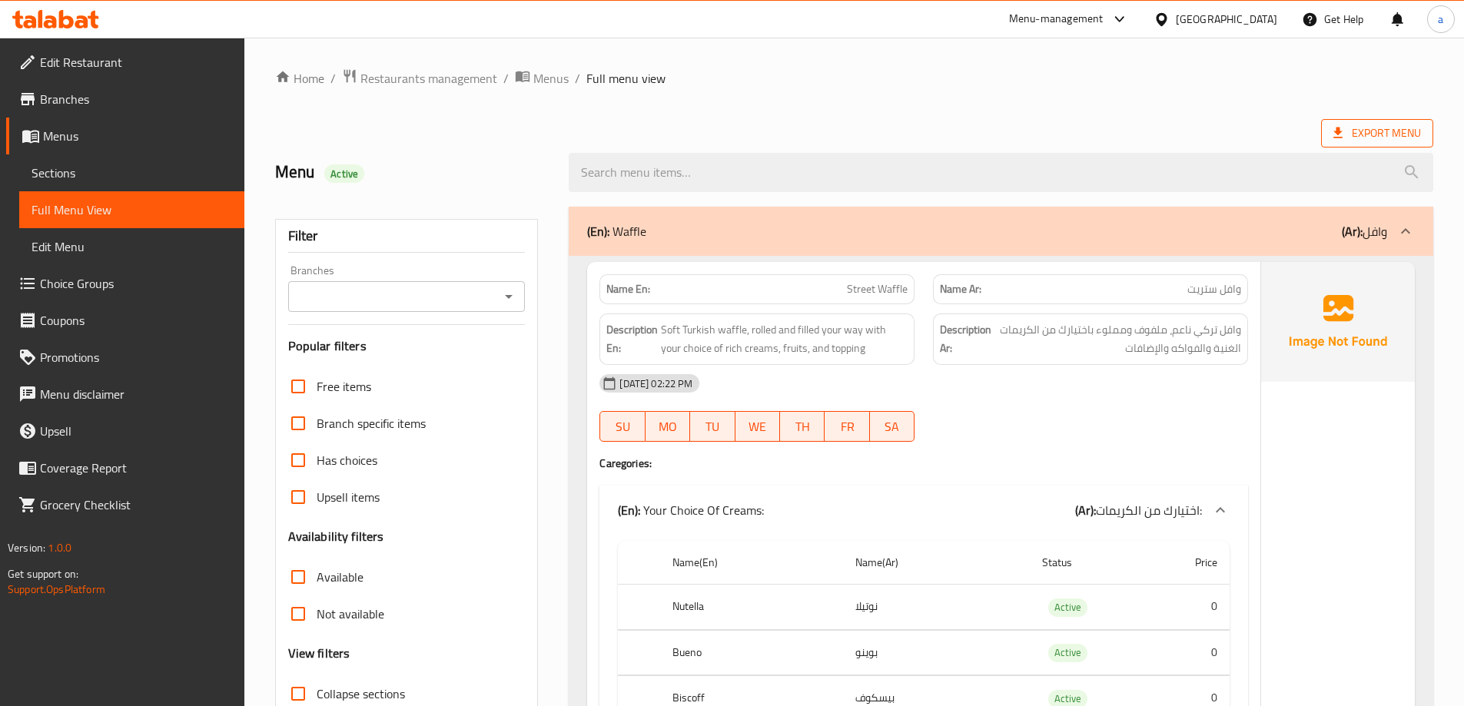
click at [1325, 127] on span "Export Menu" at bounding box center [1377, 133] width 112 height 28
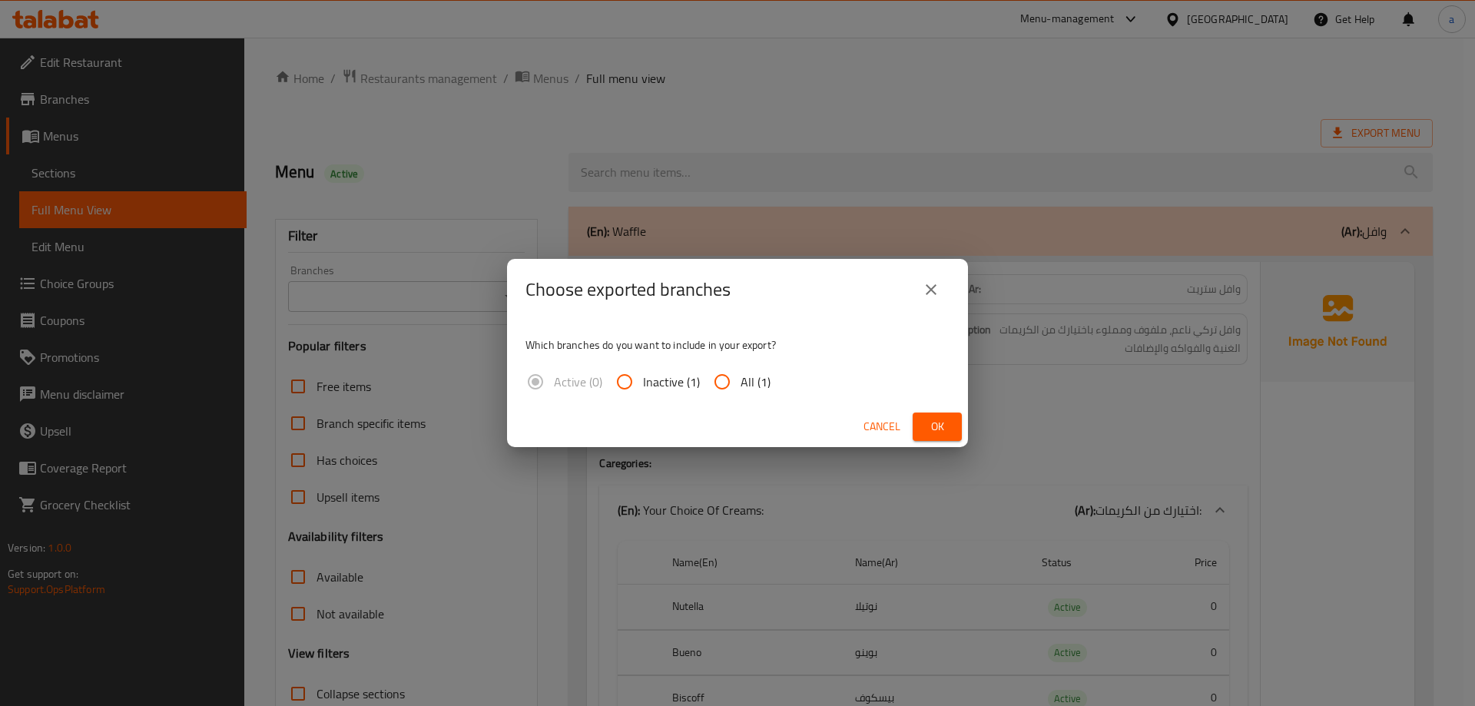
click at [728, 382] on input "All (1)" at bounding box center [722, 381] width 37 height 37
radio input "true"
click at [918, 422] on button "Ok" at bounding box center [937, 427] width 49 height 28
